Goal: Task Accomplishment & Management: Complete application form

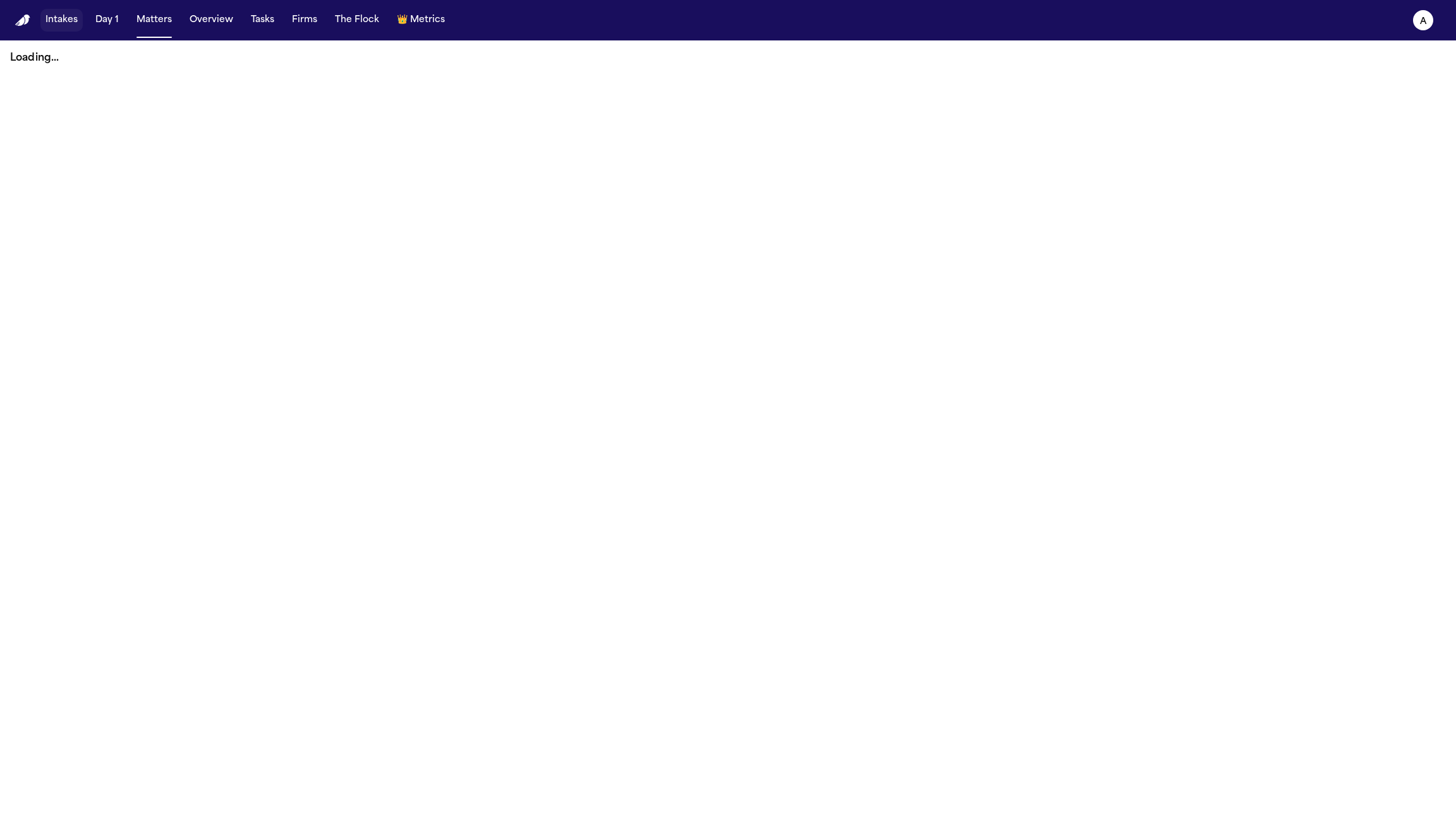
click at [62, 28] on button "Intakes" at bounding box center [62, 20] width 43 height 23
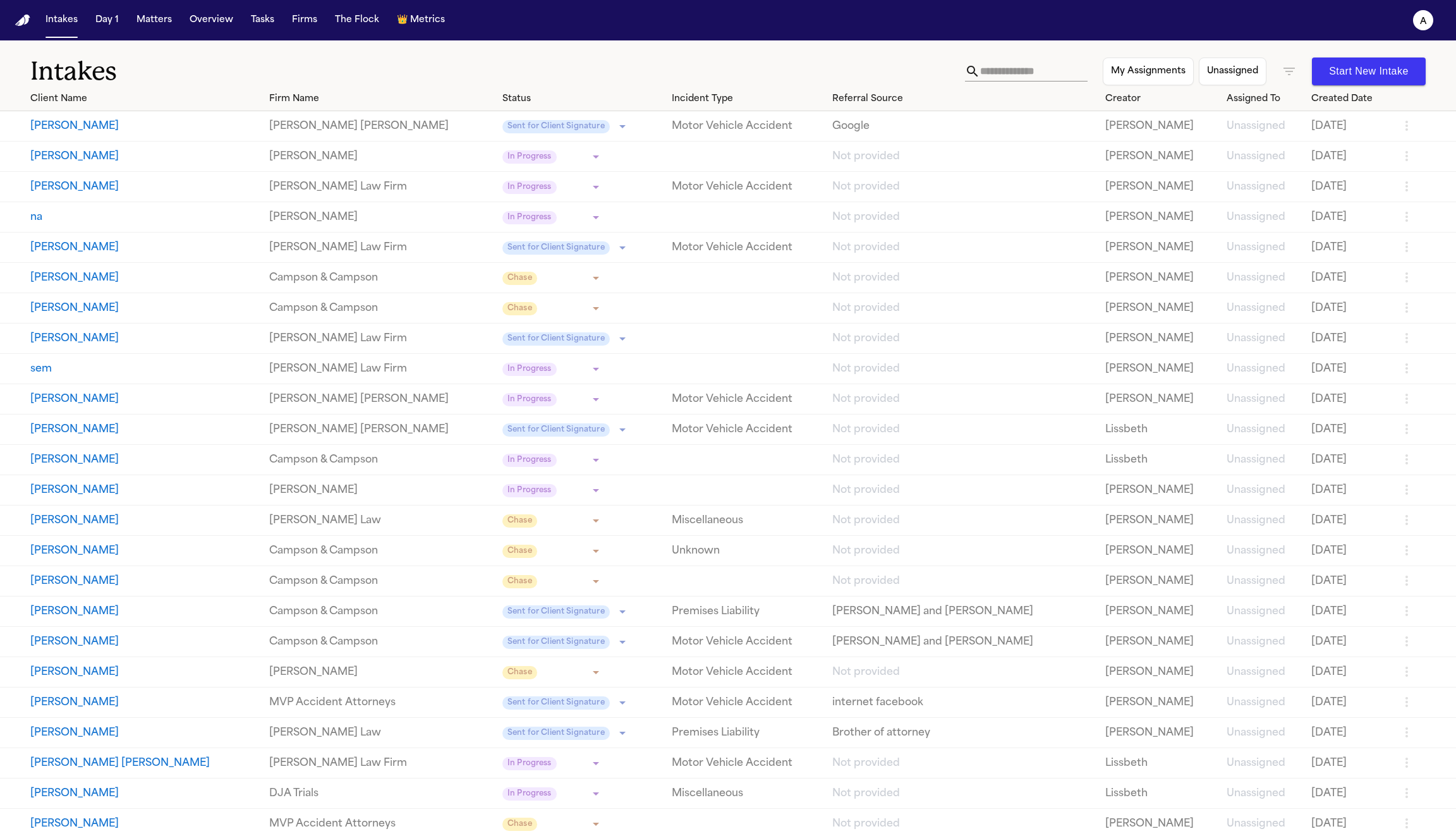
click at [70, 130] on button "Thomas Curtis" at bounding box center [144, 126] width 229 height 15
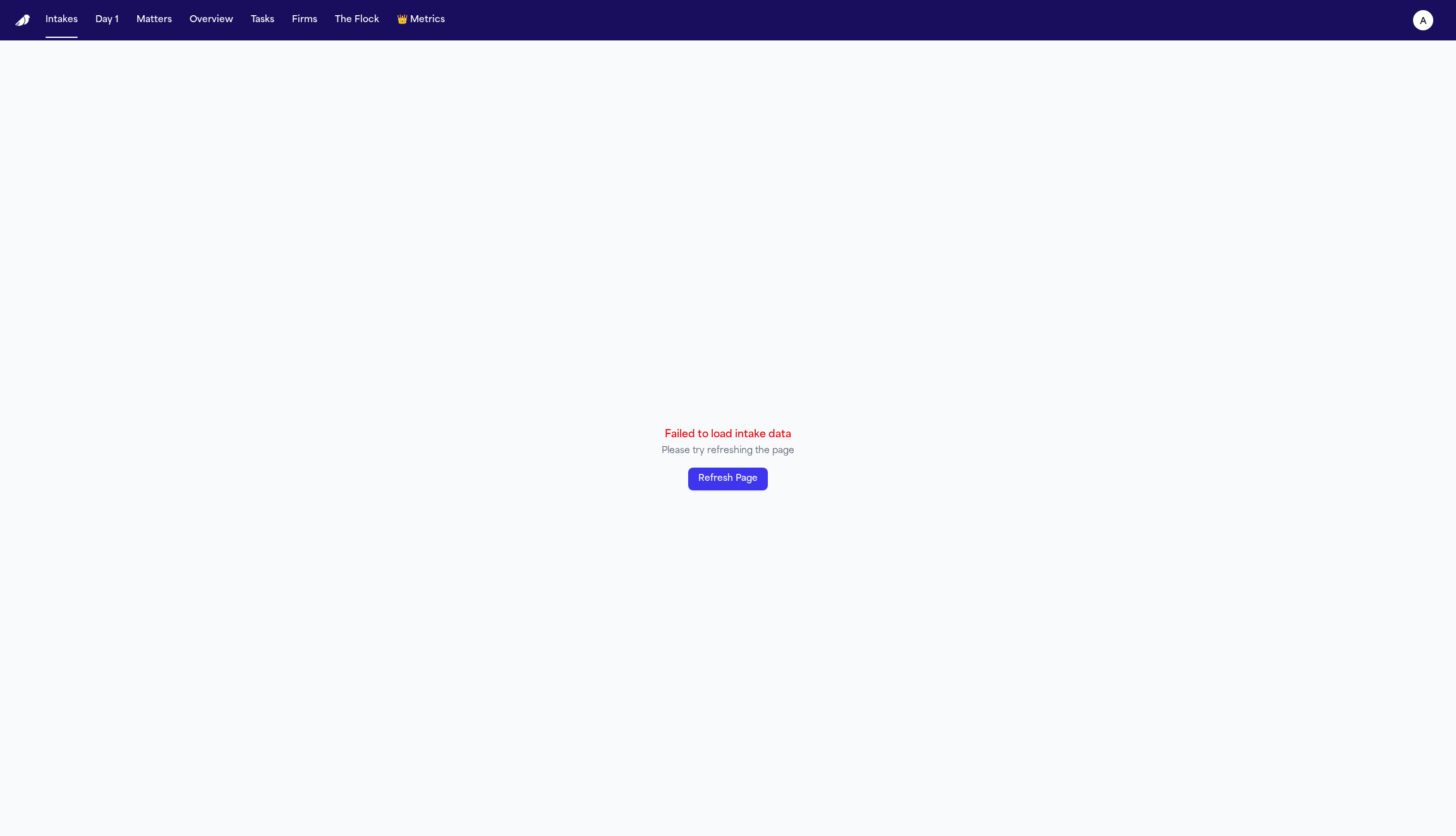
click at [731, 481] on button "Refresh Page" at bounding box center [728, 479] width 79 height 23
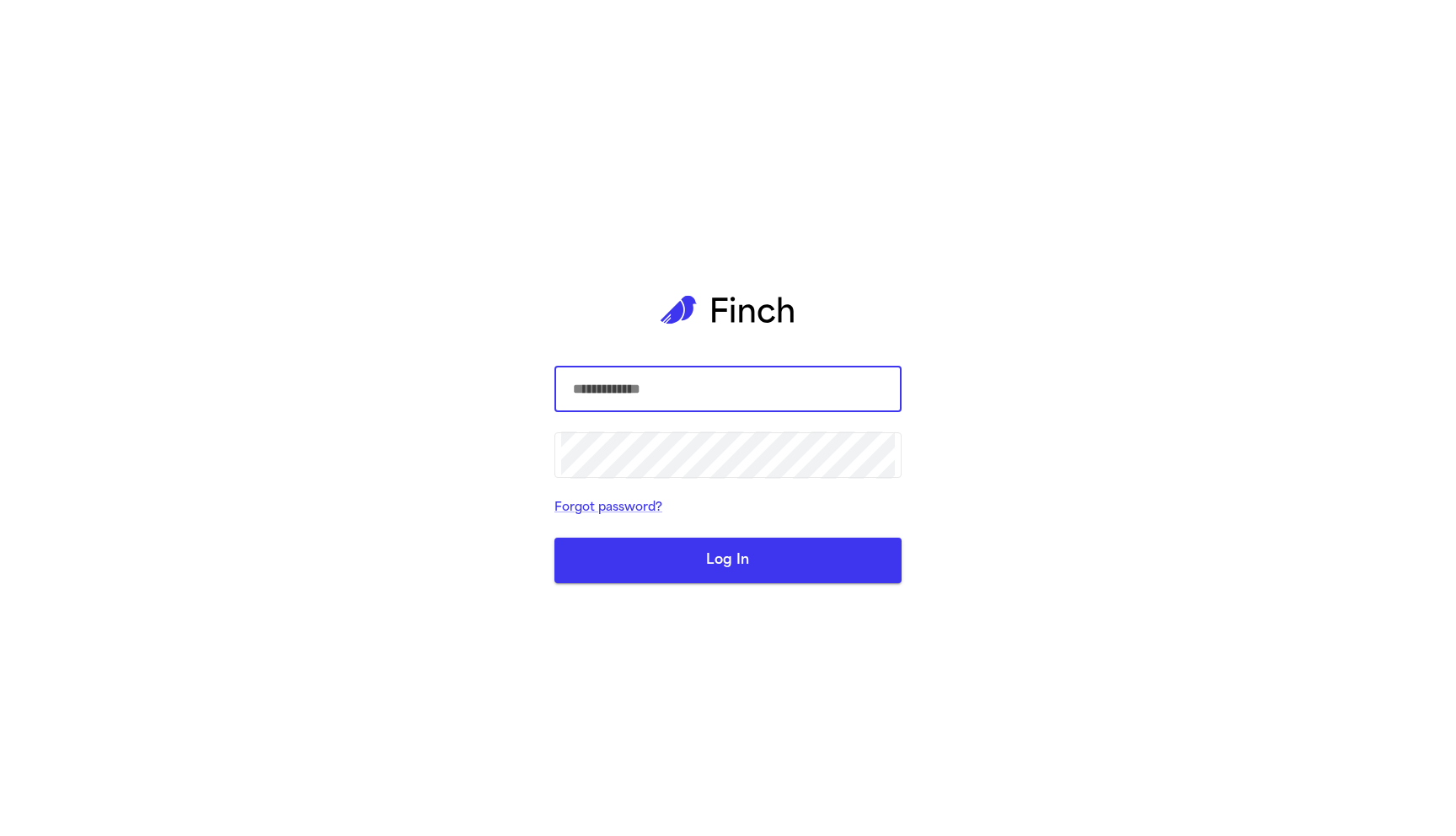
click at [674, 392] on input "text" at bounding box center [728, 390] width 334 height 47
type input "**********"
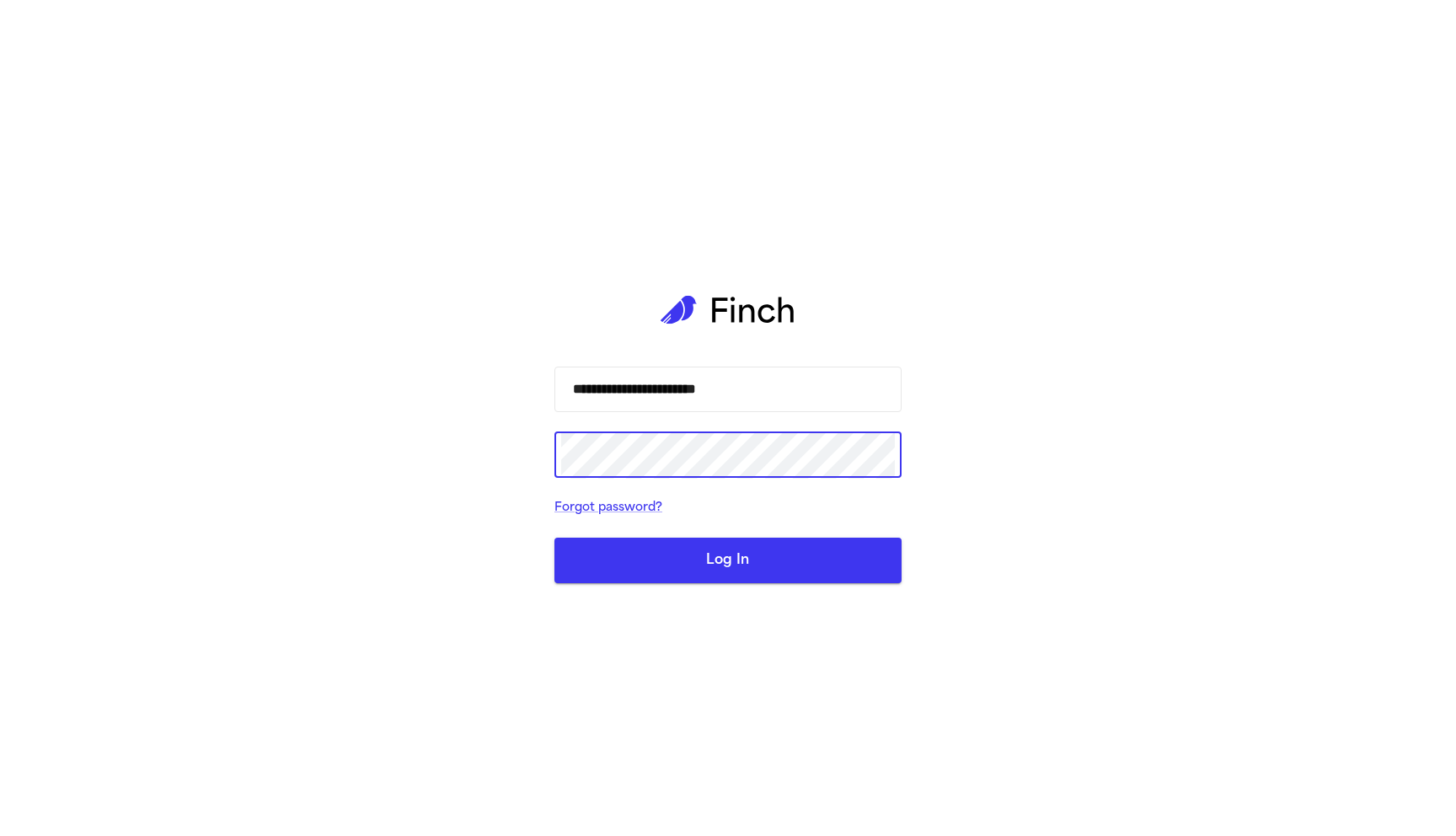
click at [774, 571] on button "Log In" at bounding box center [728, 560] width 347 height 45
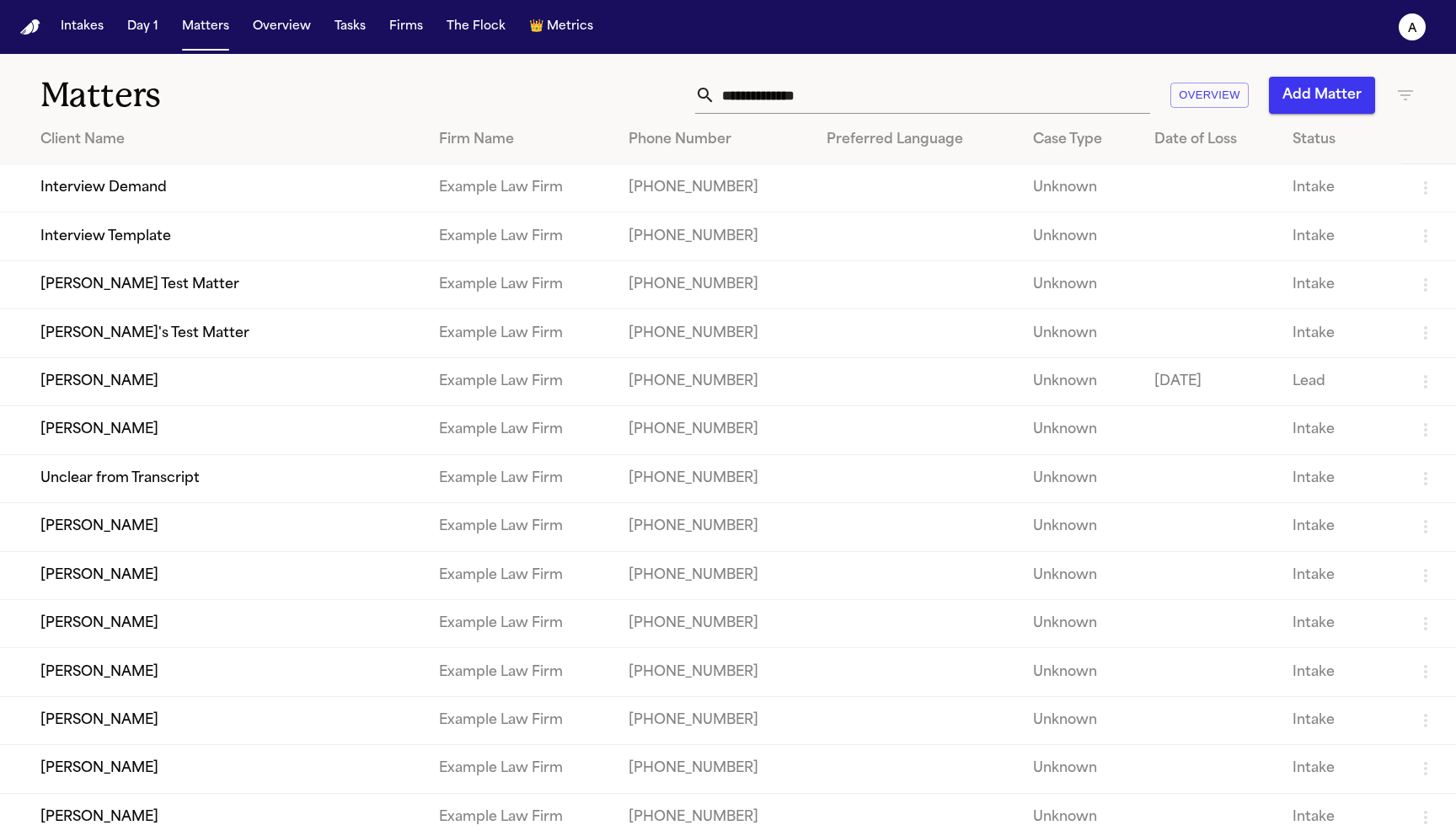
click at [91, 28] on button "Intakes" at bounding box center [82, 26] width 57 height 30
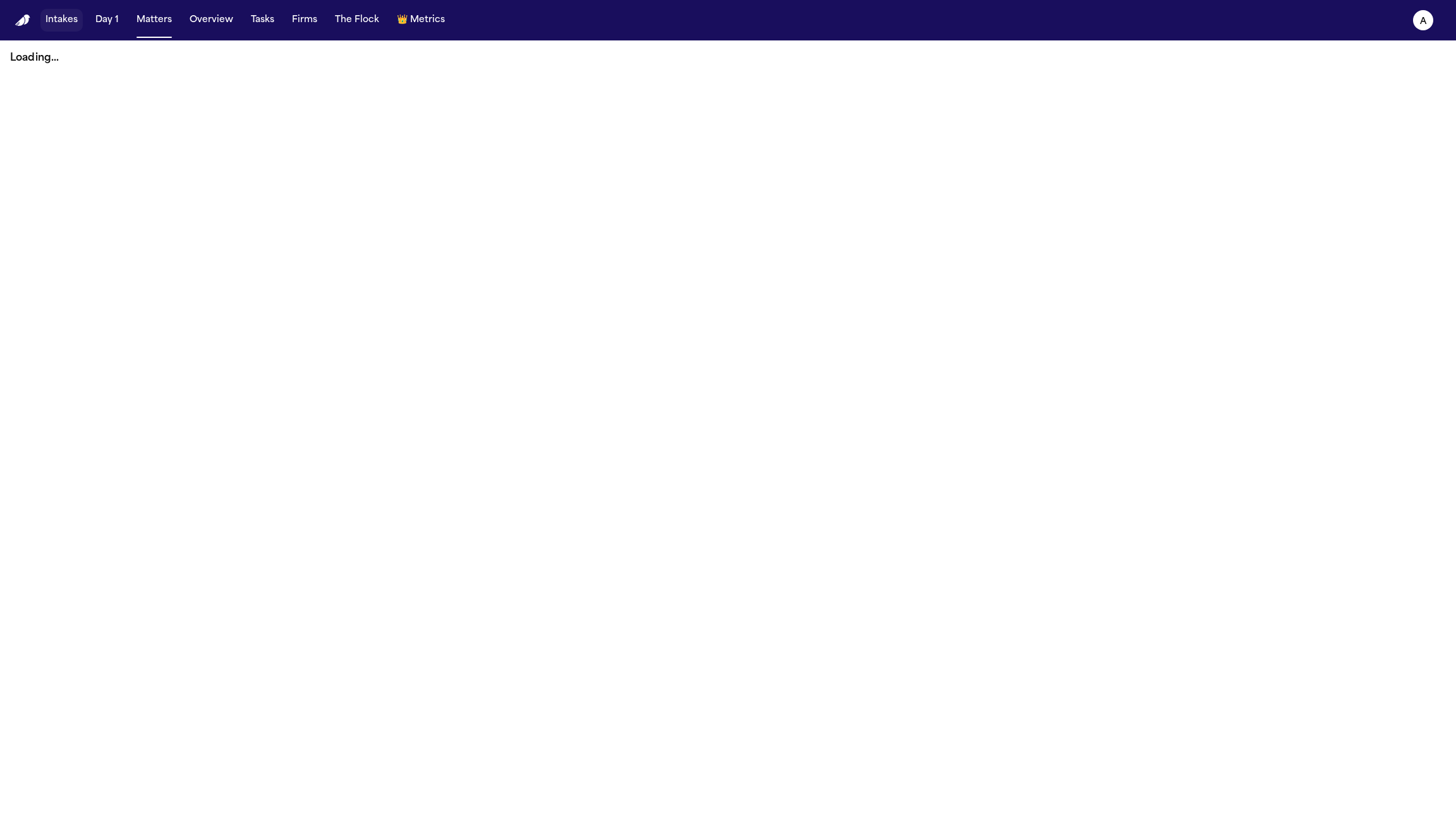
click at [52, 15] on button "Intakes" at bounding box center [62, 20] width 43 height 23
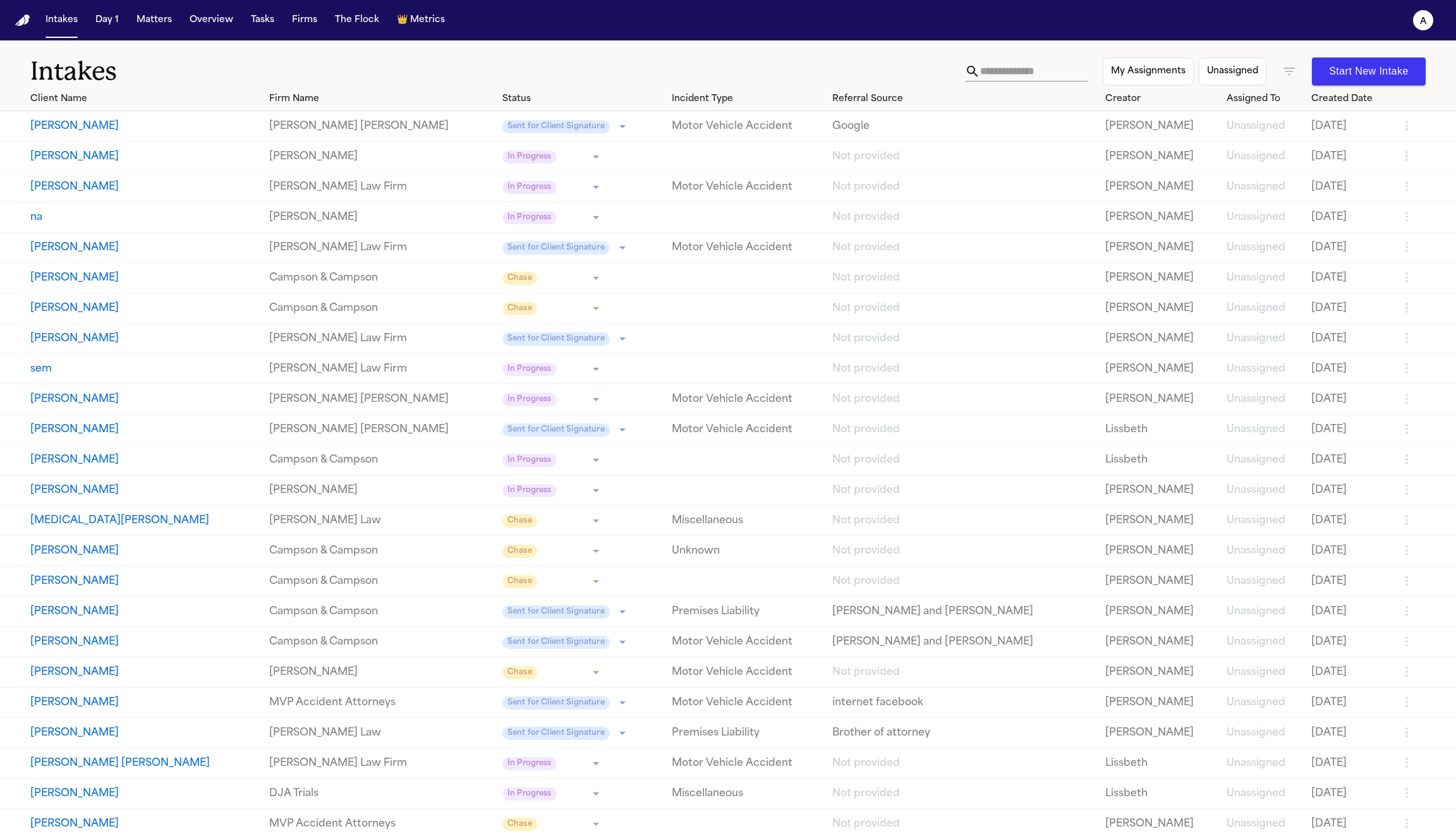
click at [63, 124] on button "[PERSON_NAME]" at bounding box center [144, 126] width 229 height 15
select select "**********"
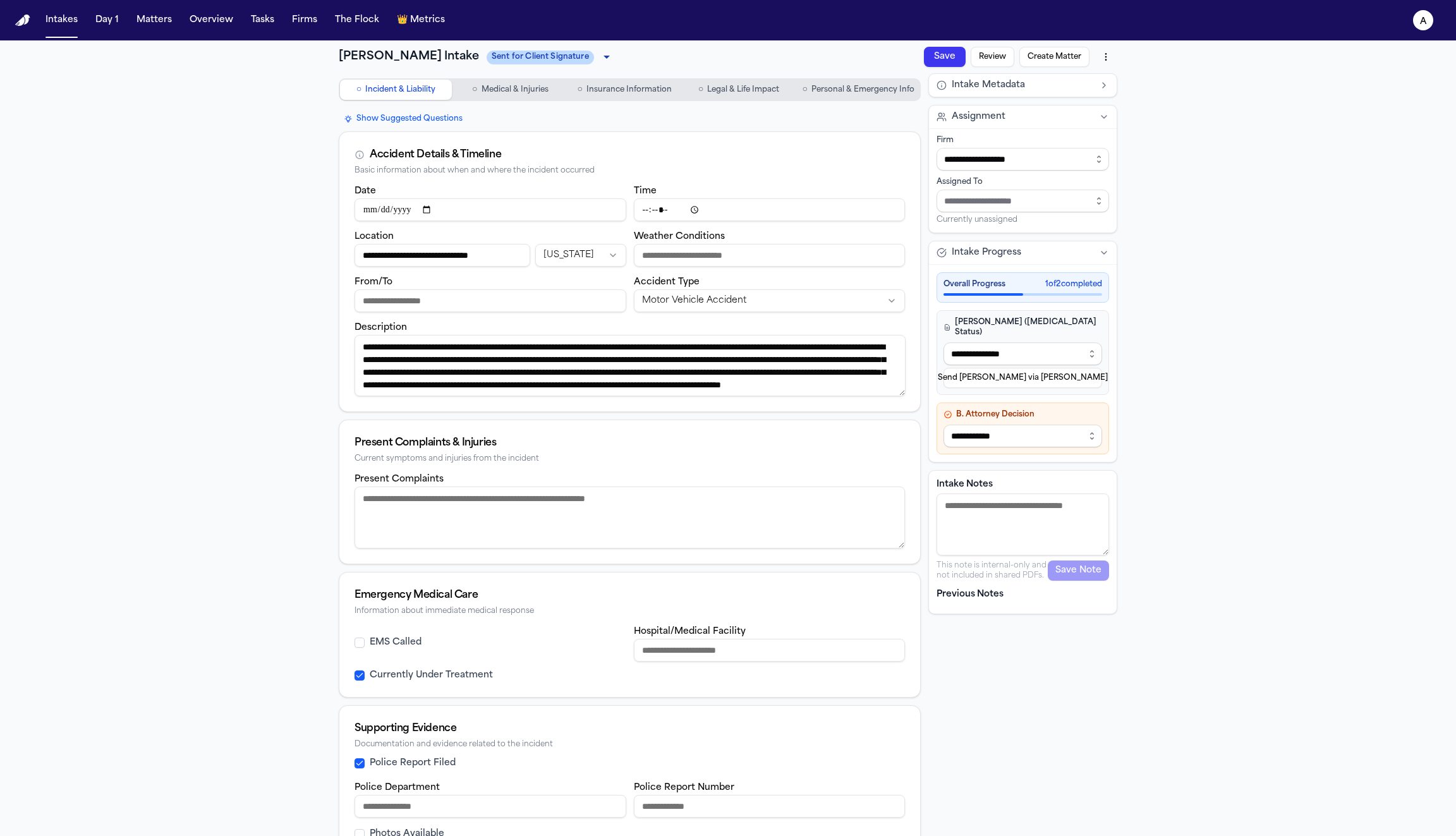
click at [518, 88] on span "Medical & Injuries" at bounding box center [515, 90] width 67 height 10
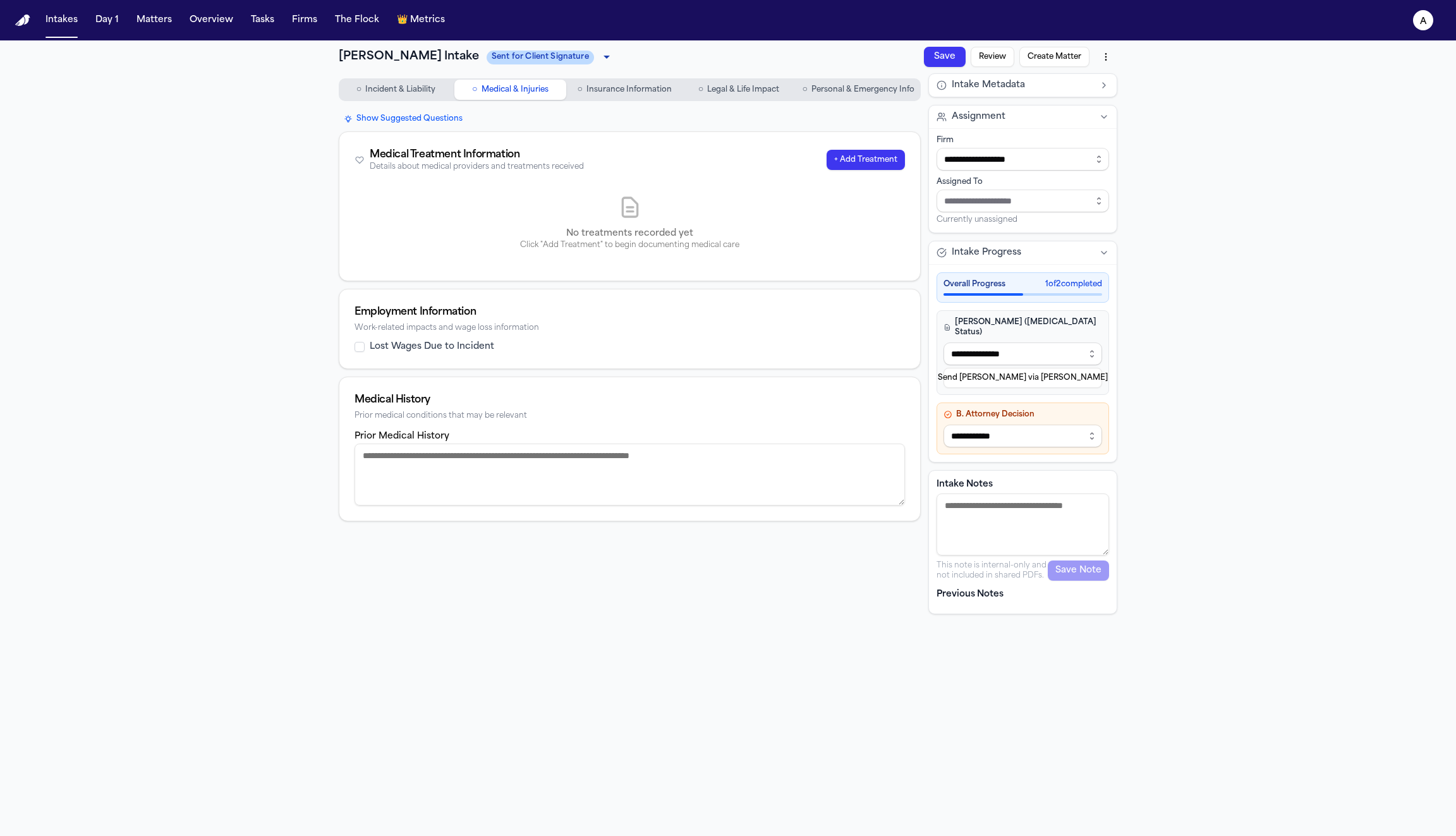
click at [872, 160] on button "+ Add Treatment" at bounding box center [866, 160] width 79 height 20
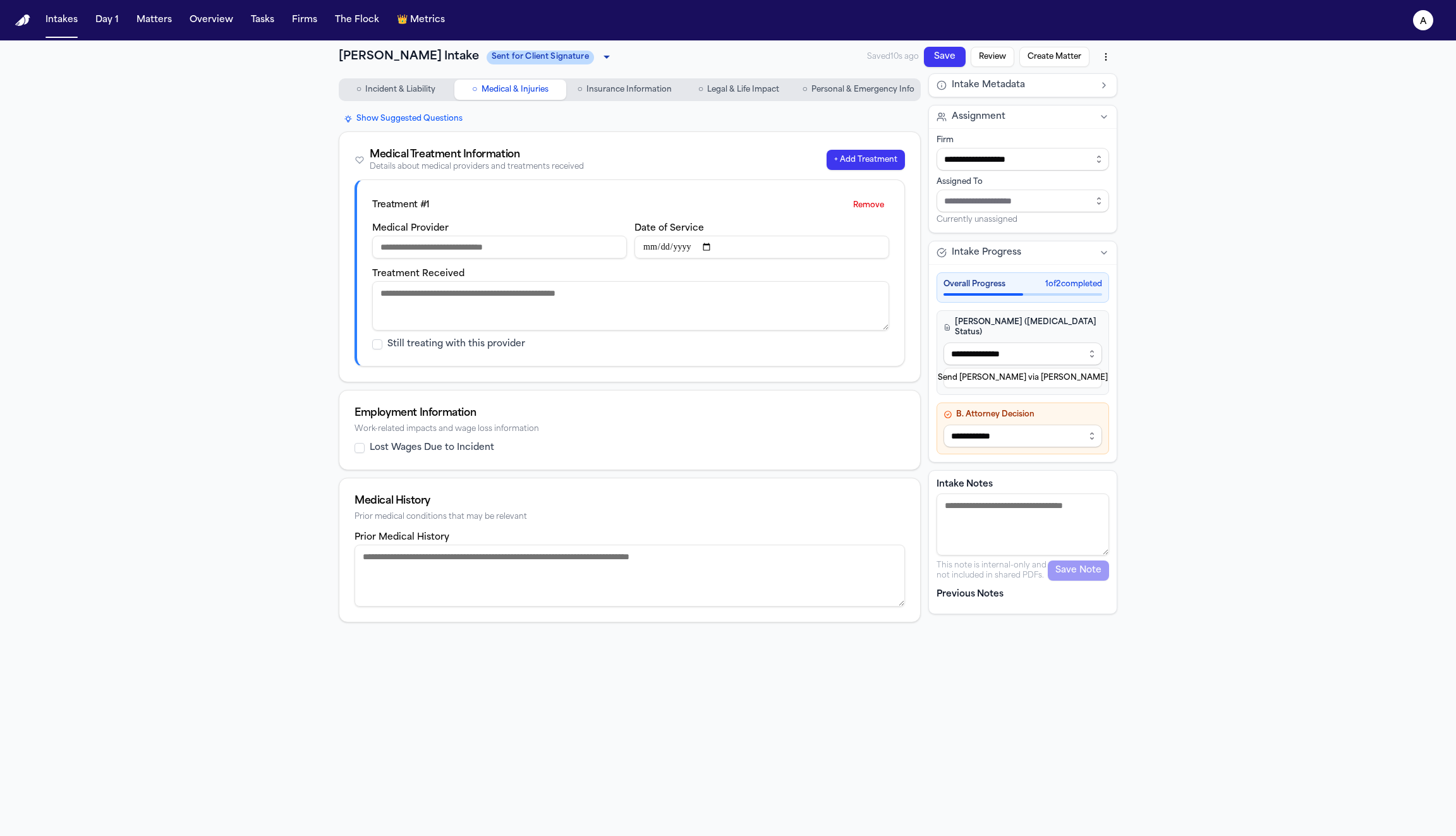
click at [871, 204] on button "Remove" at bounding box center [869, 205] width 41 height 20
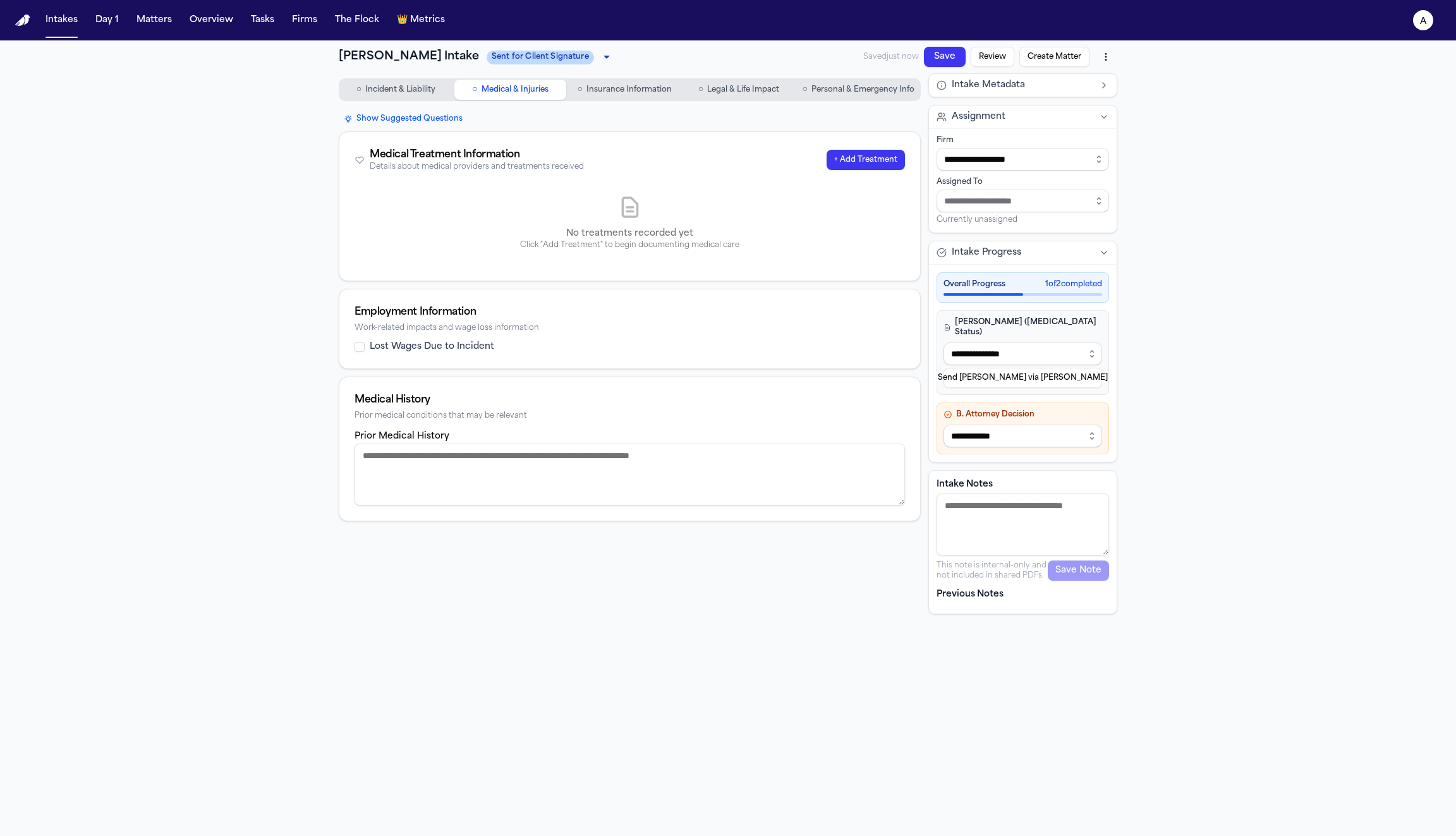
click at [412, 89] on span "Incident & Liability" at bounding box center [399, 90] width 70 height 10
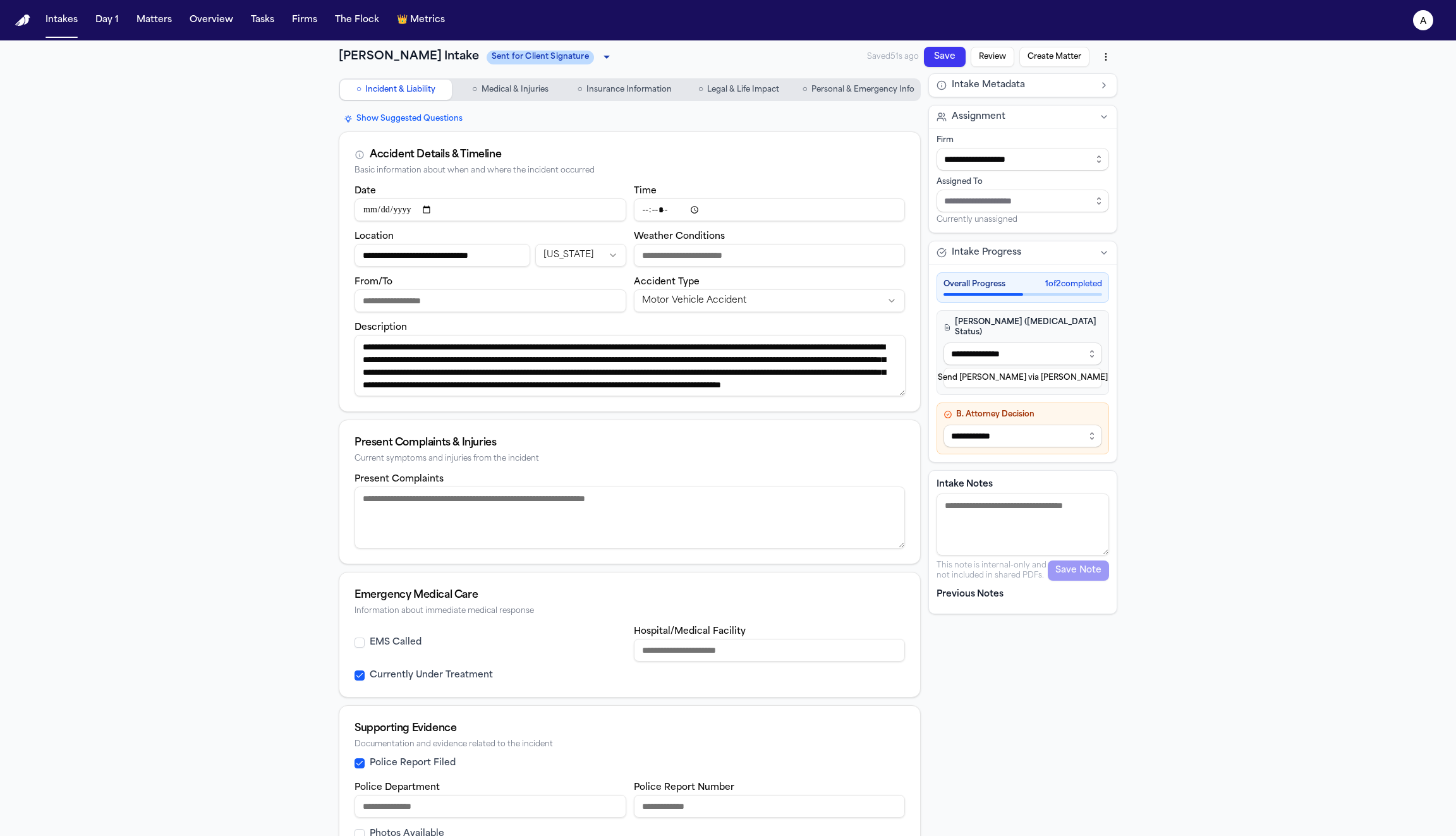
click at [504, 87] on span "Medical & Injuries" at bounding box center [515, 90] width 67 height 10
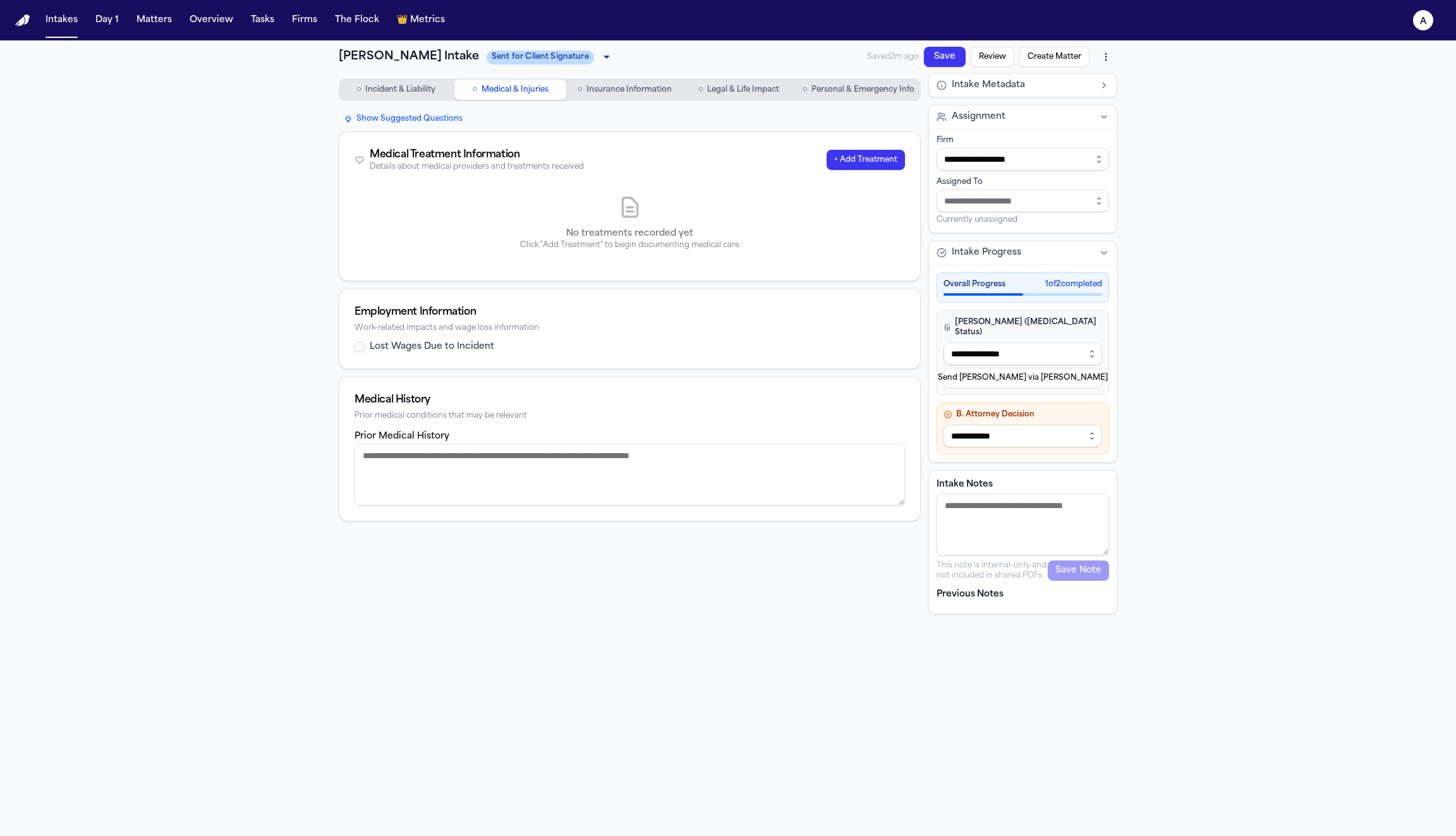
click at [848, 155] on button "+ Add Treatment" at bounding box center [866, 160] width 79 height 20
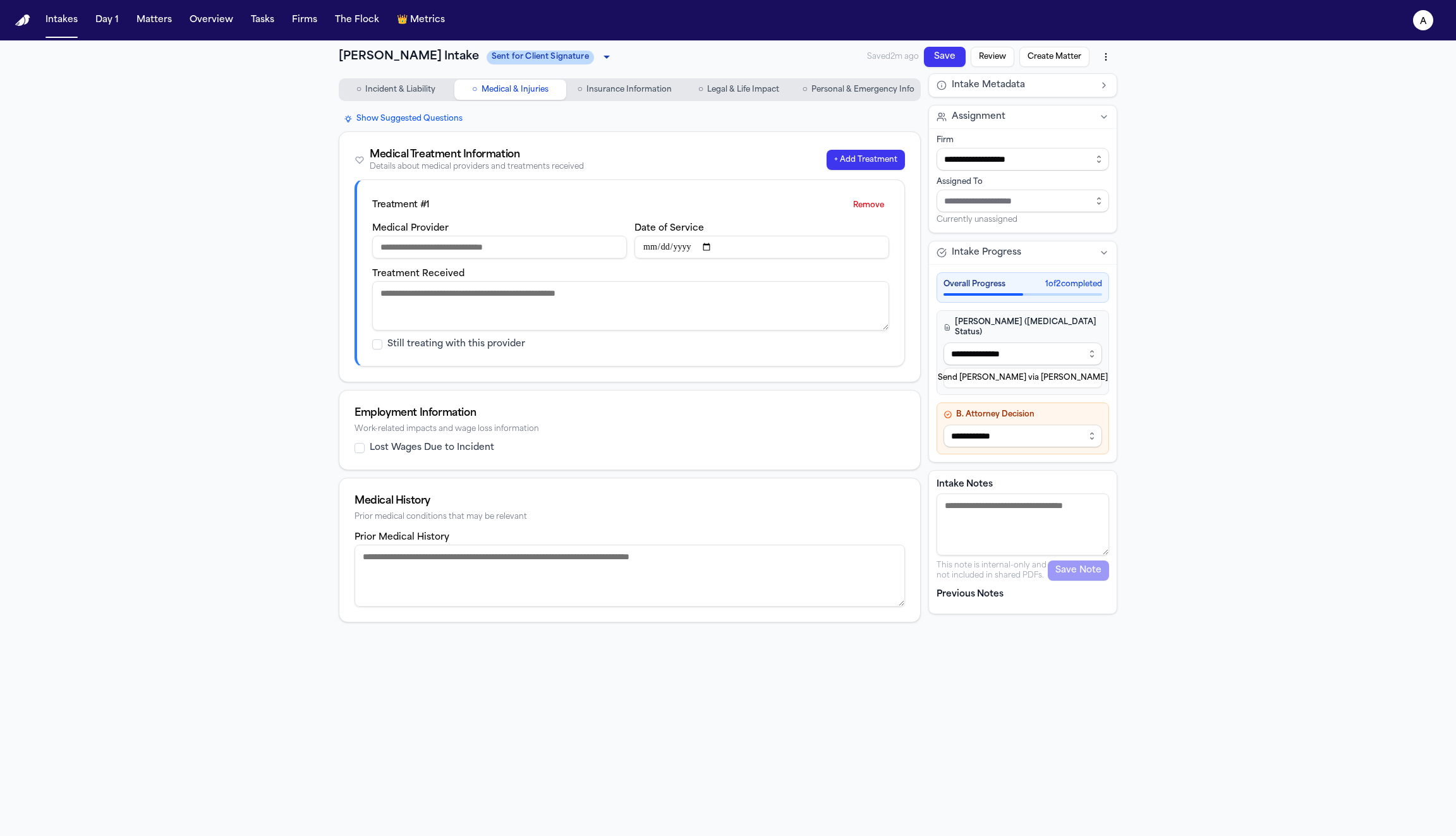
click at [497, 249] on input "Medical Provider" at bounding box center [500, 247] width 255 height 23
click at [867, 207] on button "Remove" at bounding box center [869, 205] width 41 height 20
